Goal: Check status

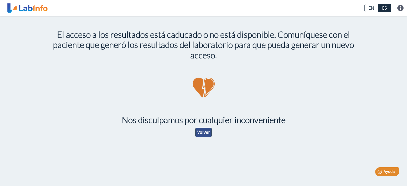
click at [202, 136] on button "Volver" at bounding box center [203, 132] width 17 height 9
